Goal: Download file/media

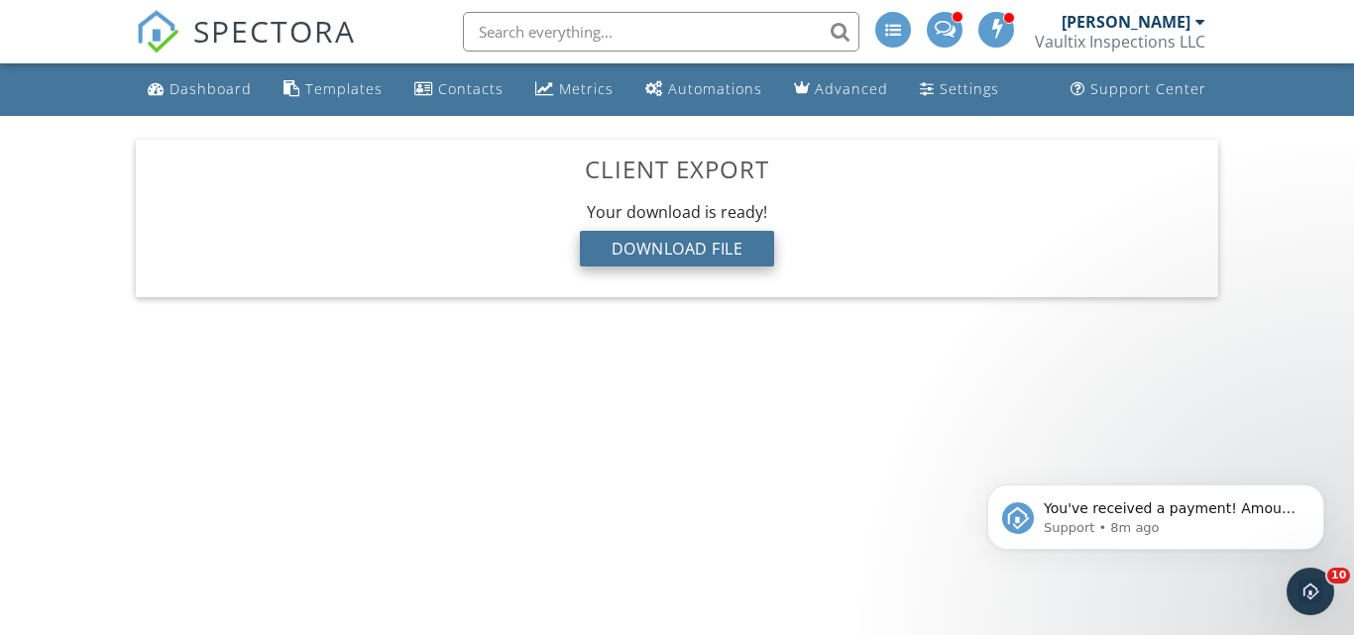
click at [661, 251] on div "Download File" at bounding box center [677, 249] width 195 height 36
drag, startPoint x: 1141, startPoint y: 19, endPoint x: 1030, endPoint y: 413, distance: 409.8
click at [1142, 20] on div "[PERSON_NAME]" at bounding box center [1125, 22] width 129 height 20
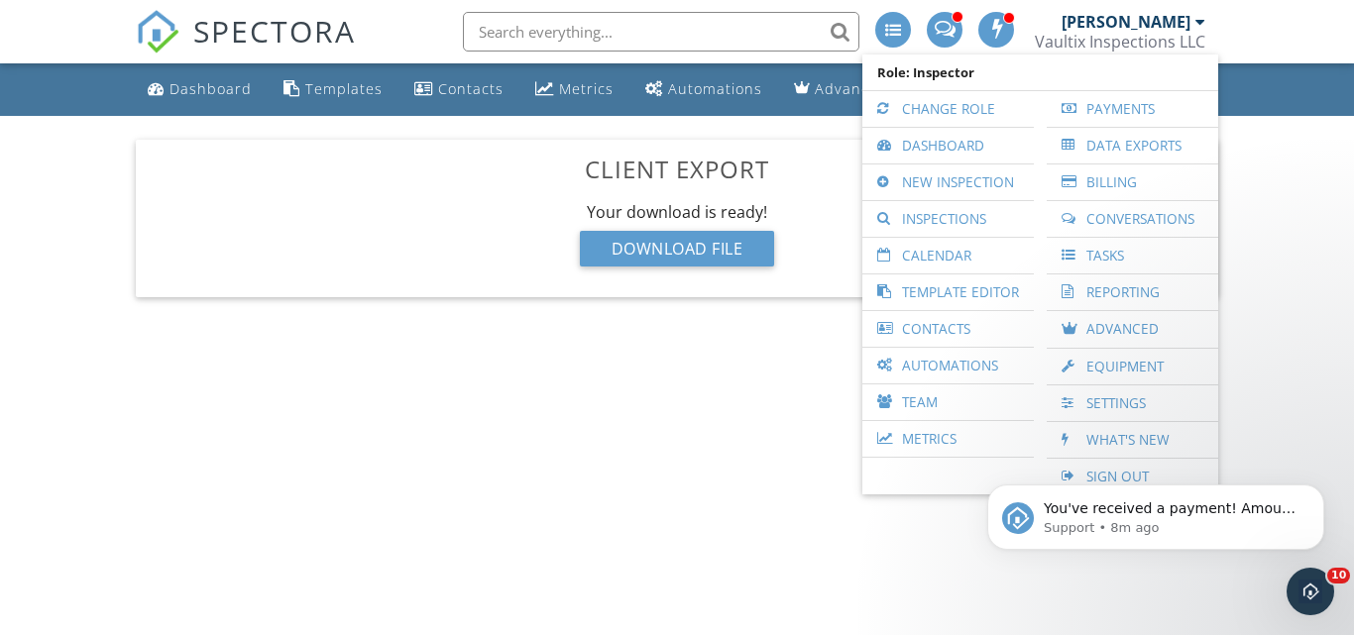
click at [1116, 469] on div "You've received a payment! Amount $175.00 Fee $0.00 Net $175.00 Transaction # p…" at bounding box center [1155, 426] width 365 height 248
click at [1083, 473] on body "You've received a payment! Amount $175.00 Fee $0.00 Net $175.00 Transaction # p…" at bounding box center [1155, 512] width 381 height 123
click at [1100, 477] on body "You've received a payment! Amount $175.00 Fee $0.00 Net $175.00 Transaction # p…" at bounding box center [1155, 512] width 381 height 123
click at [1106, 472] on body "You've received a payment! Amount $175.00 Fee $0.00 Net $175.00 Transaction # p…" at bounding box center [1155, 512] width 381 height 123
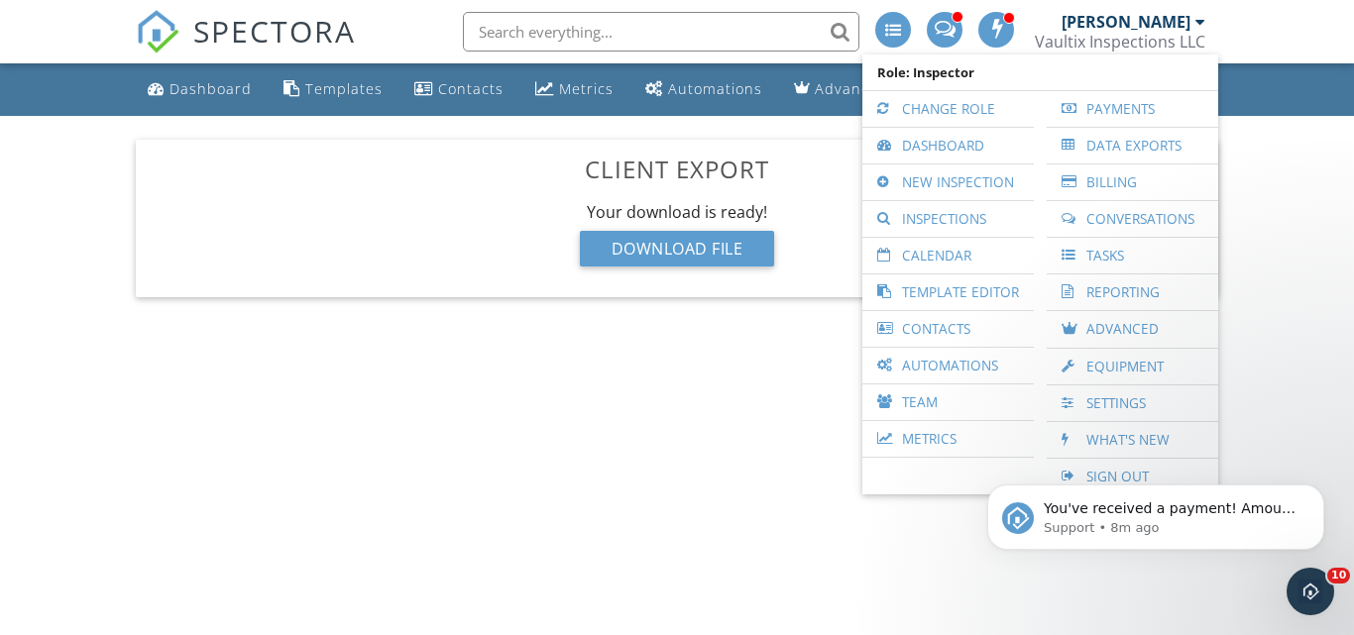
click at [764, 440] on body "SPECTORA [PERSON_NAME] Vaultix Inspections LLC Role: Inspector Change Role Dash…" at bounding box center [677, 310] width 1354 height 620
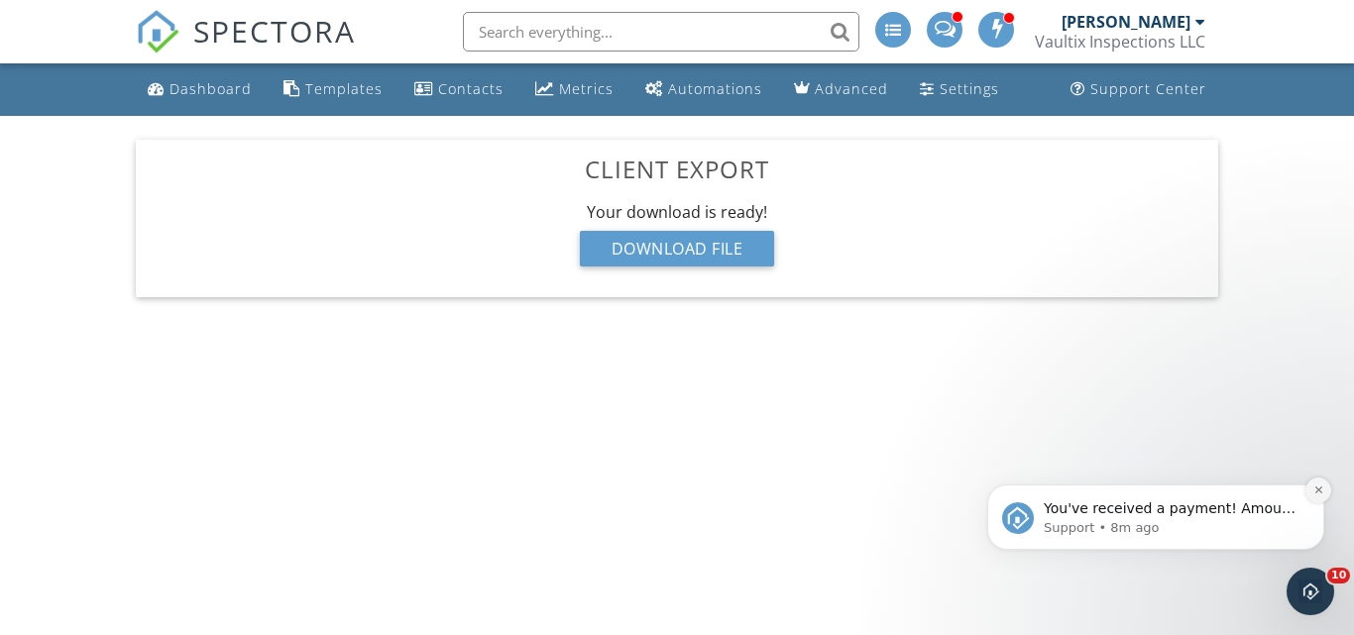
click at [1322, 484] on button "Dismiss notification" at bounding box center [1318, 491] width 26 height 26
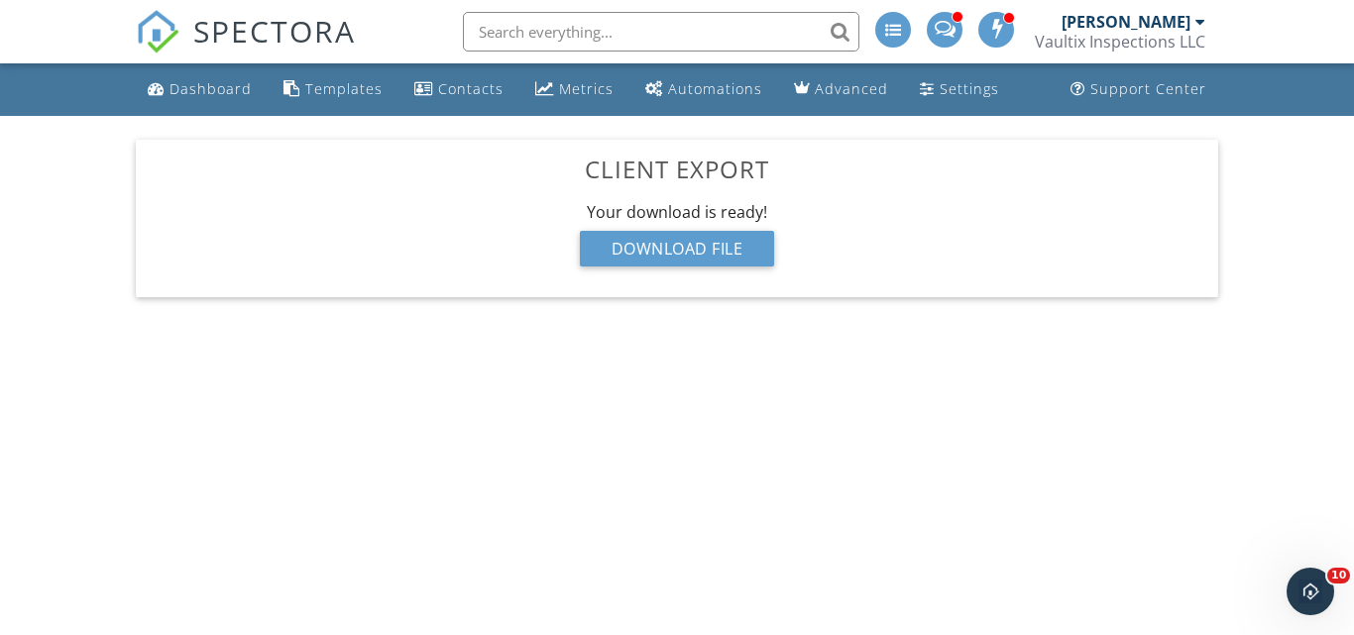
click at [1179, 8] on div "[PERSON_NAME] Vaultix Inspections LLC" at bounding box center [1120, 31] width 170 height 63
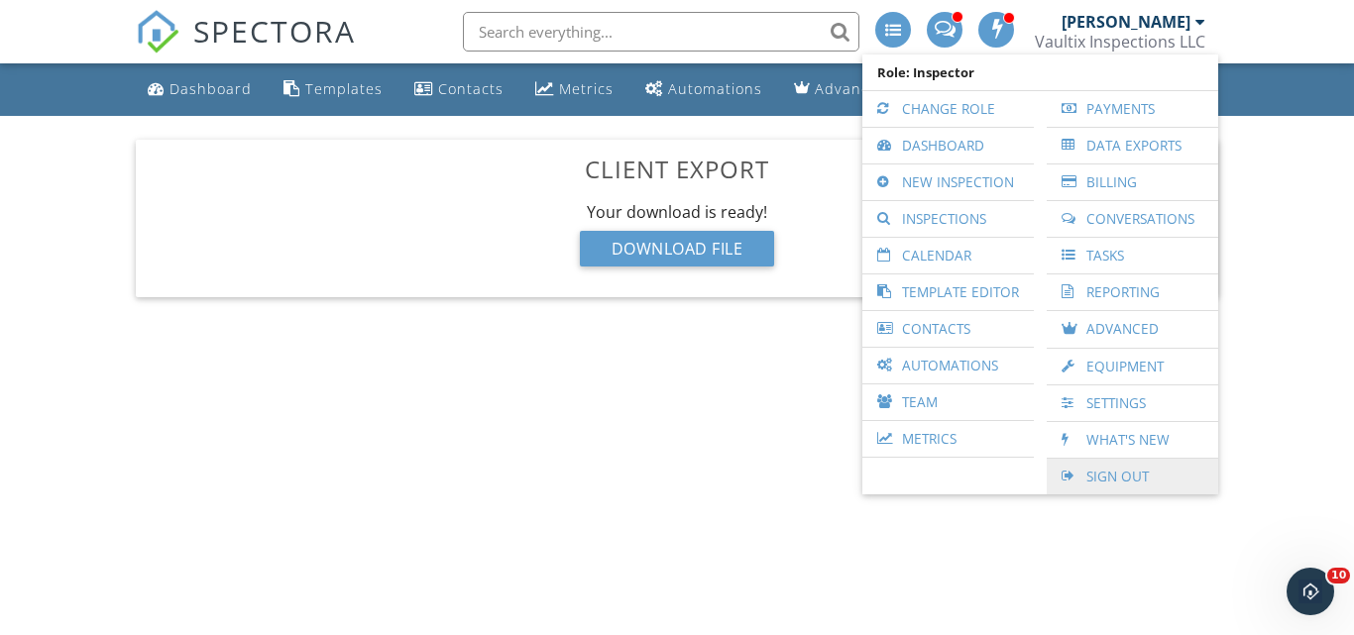
click at [1117, 478] on link "Sign Out" at bounding box center [1132, 477] width 152 height 36
